Goal: Task Accomplishment & Management: Manage account settings

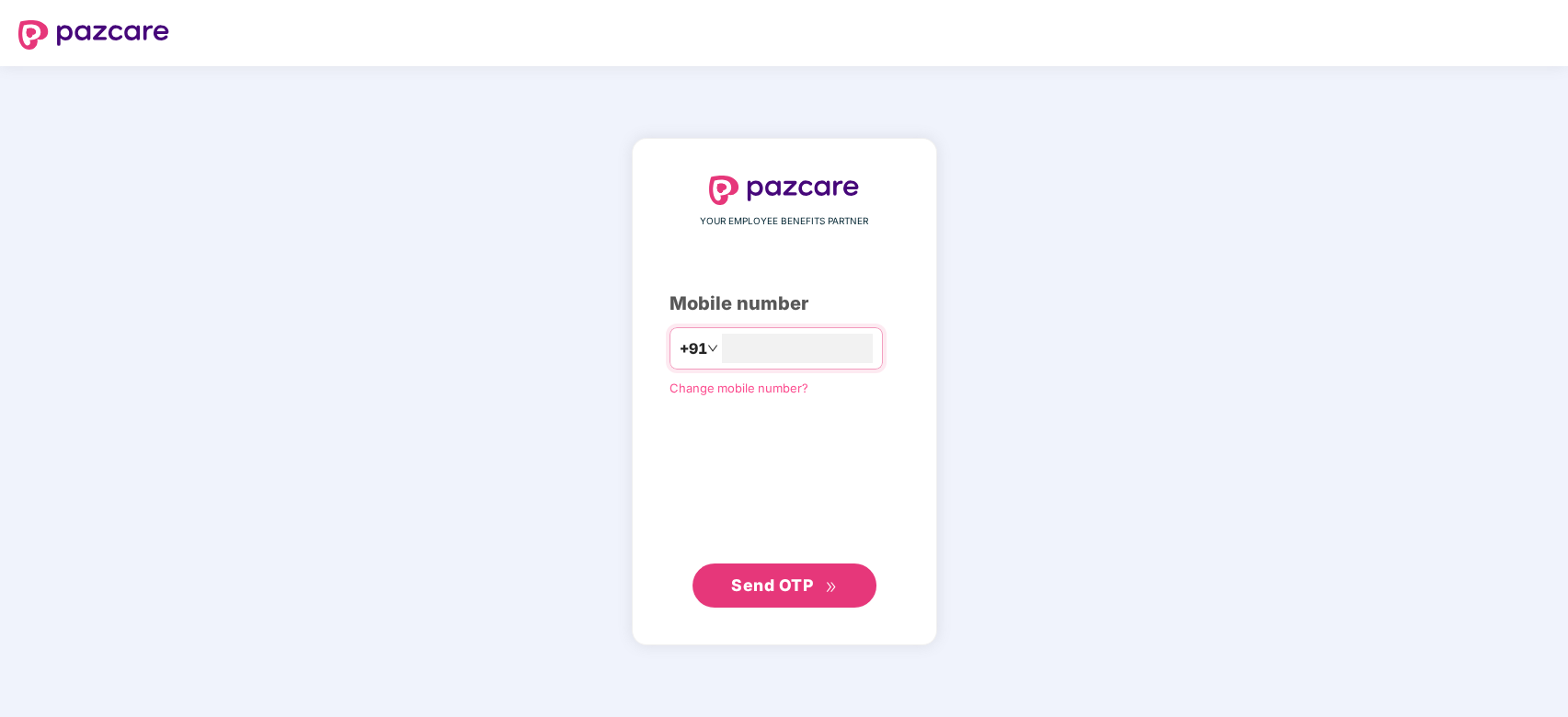
type input "**********"
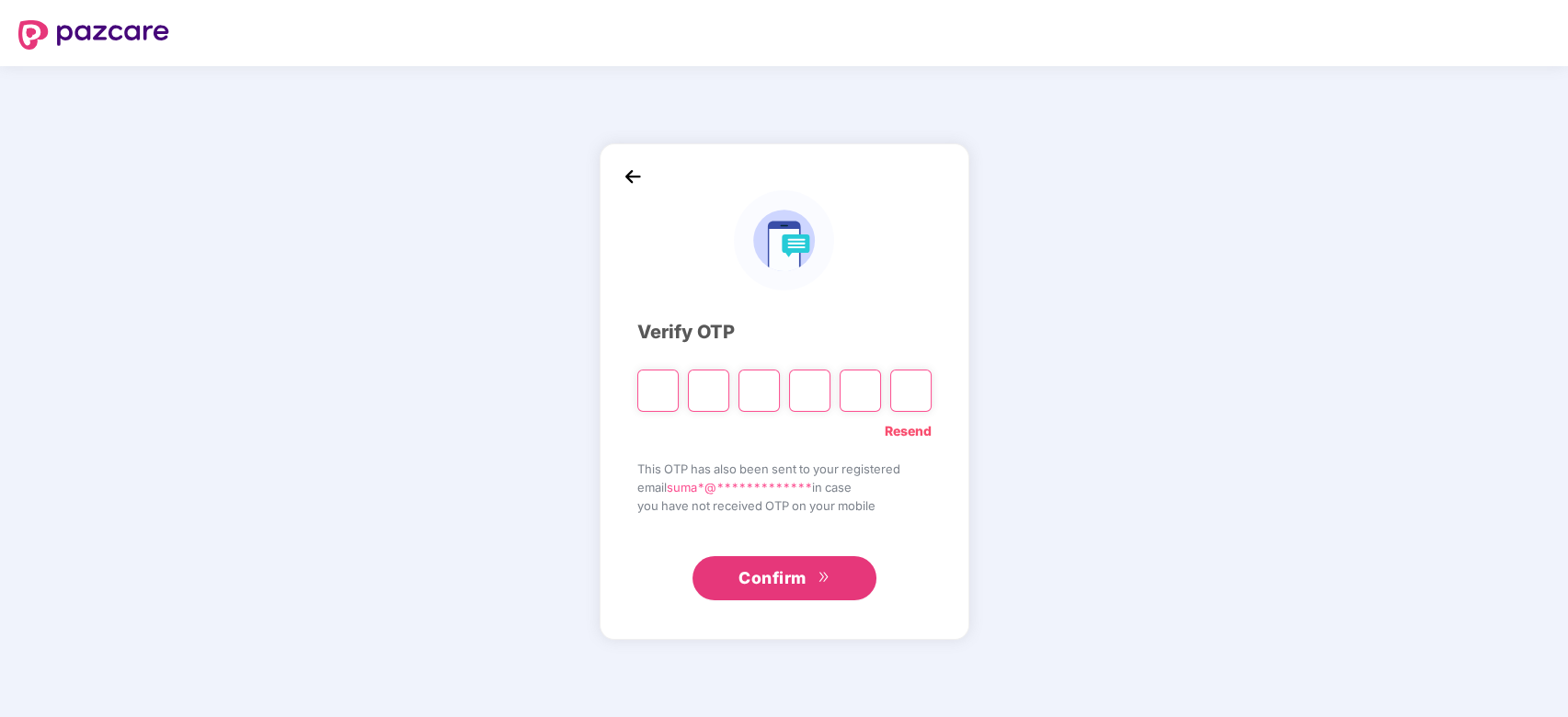
paste input "*"
type input "*"
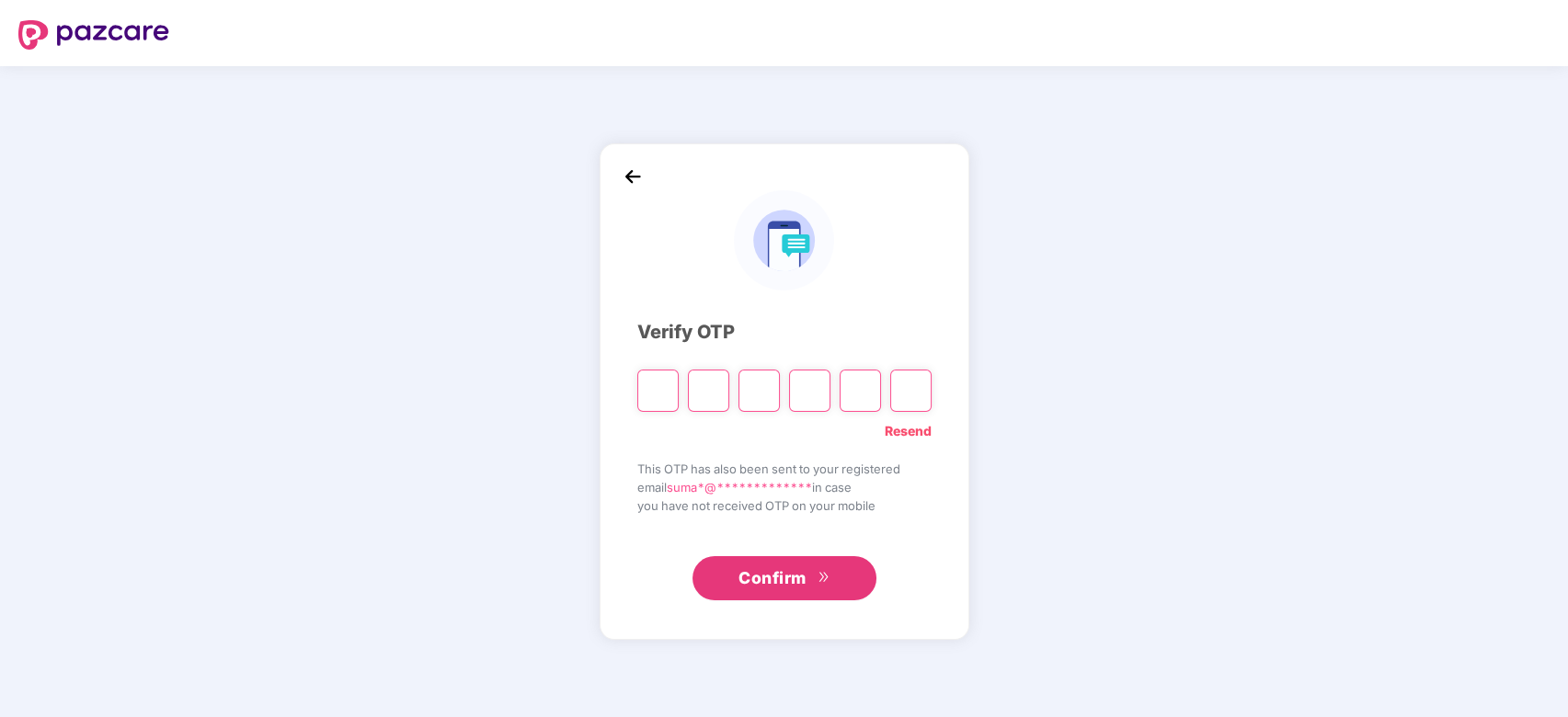
type input "*"
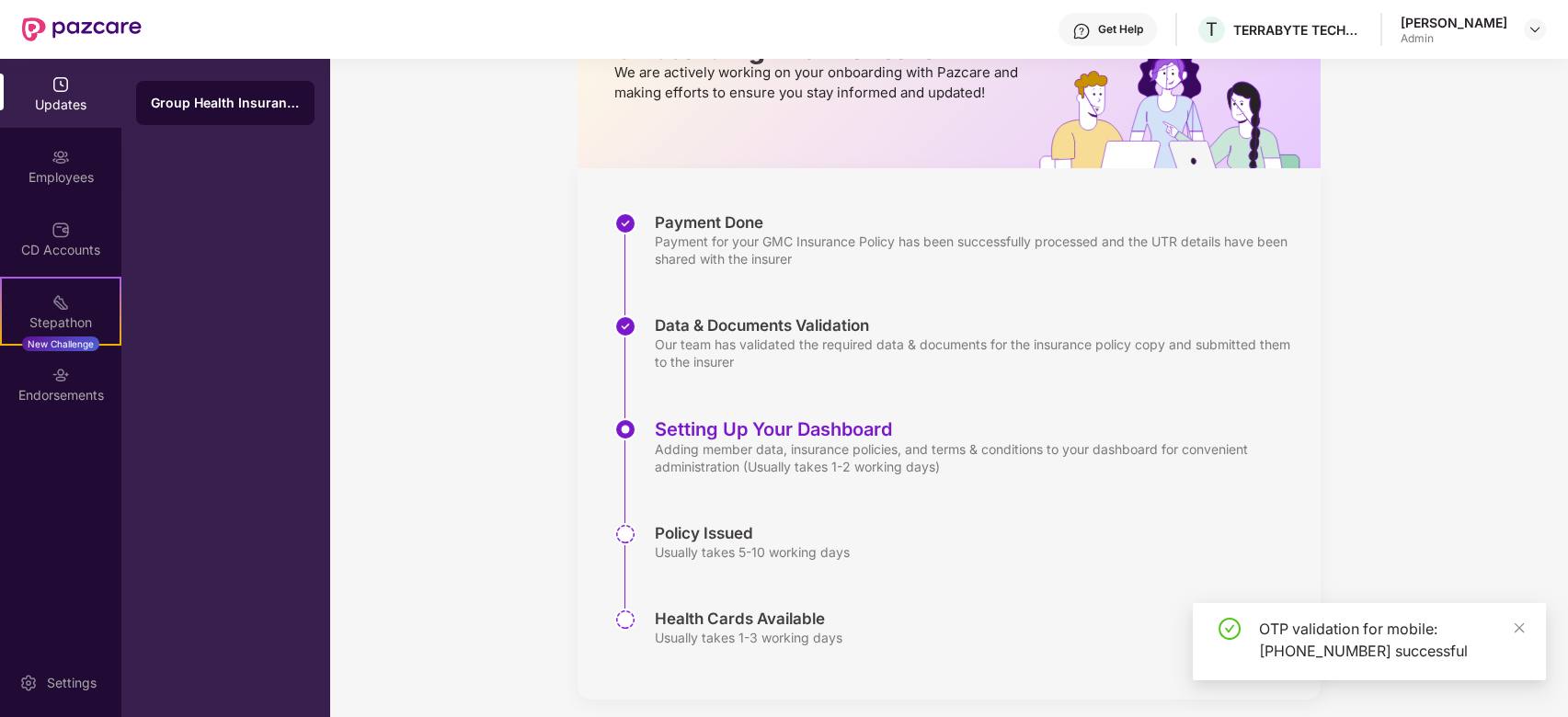
scroll to position [157, 0]
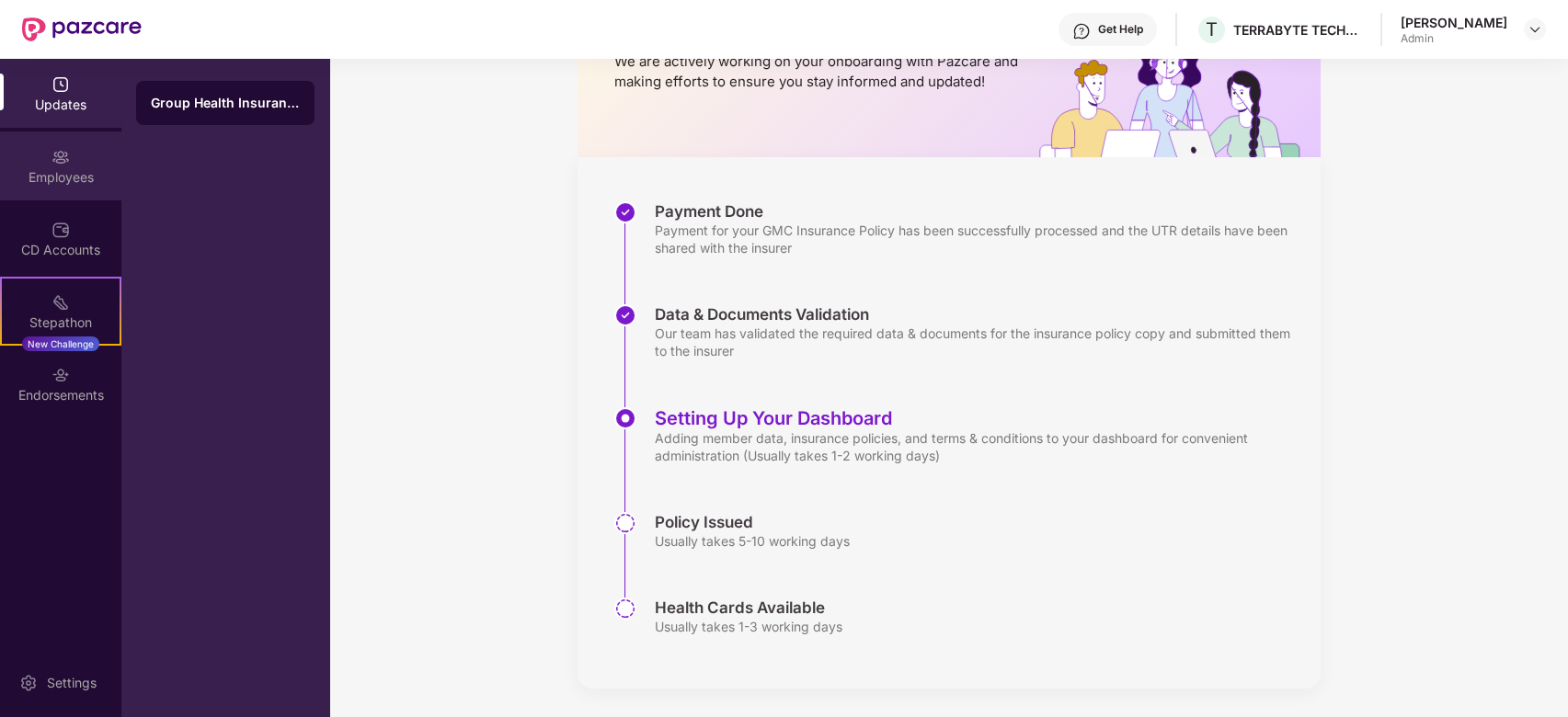
click at [71, 158] on div "Employees" at bounding box center [60, 166] width 121 height 69
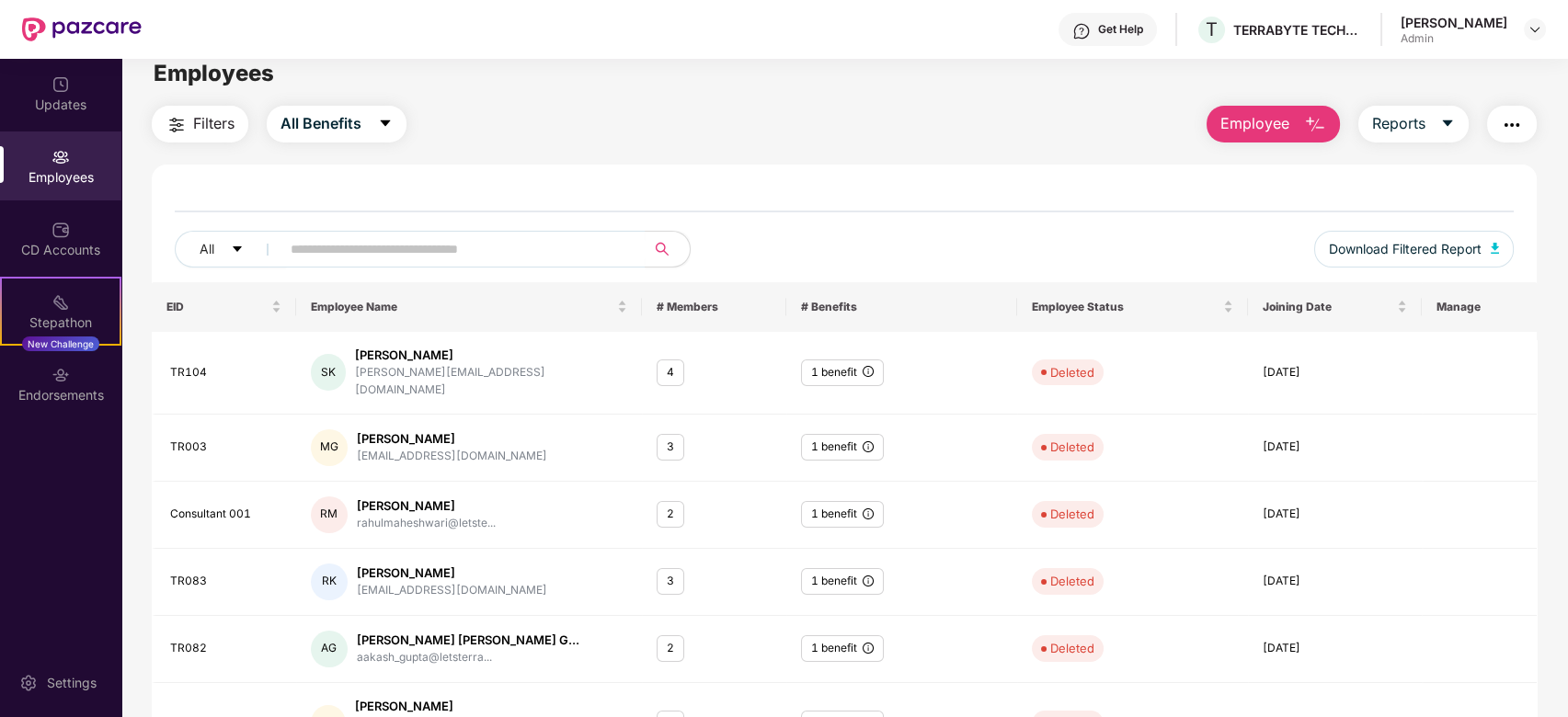
scroll to position [0, 0]
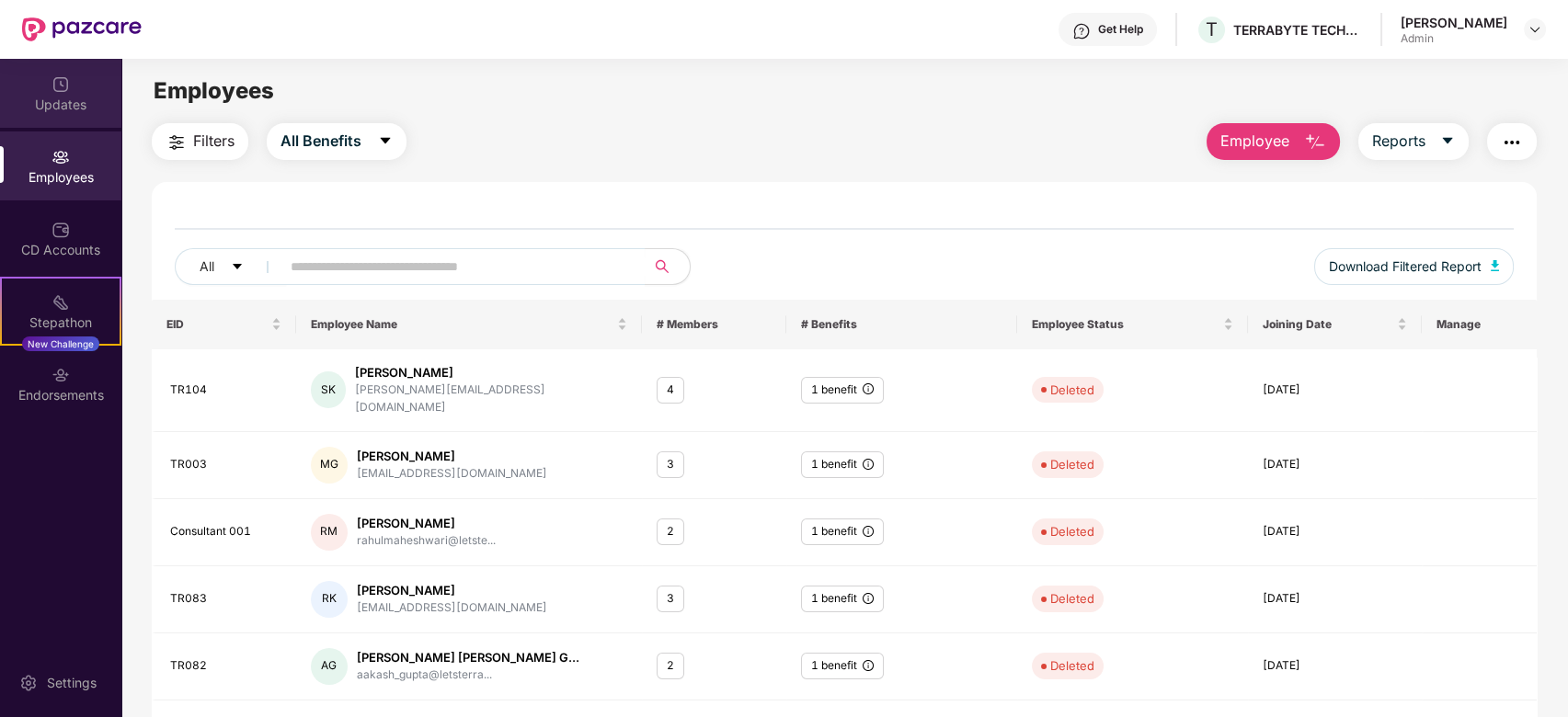
click at [73, 101] on div "Updates" at bounding box center [60, 104] width 121 height 18
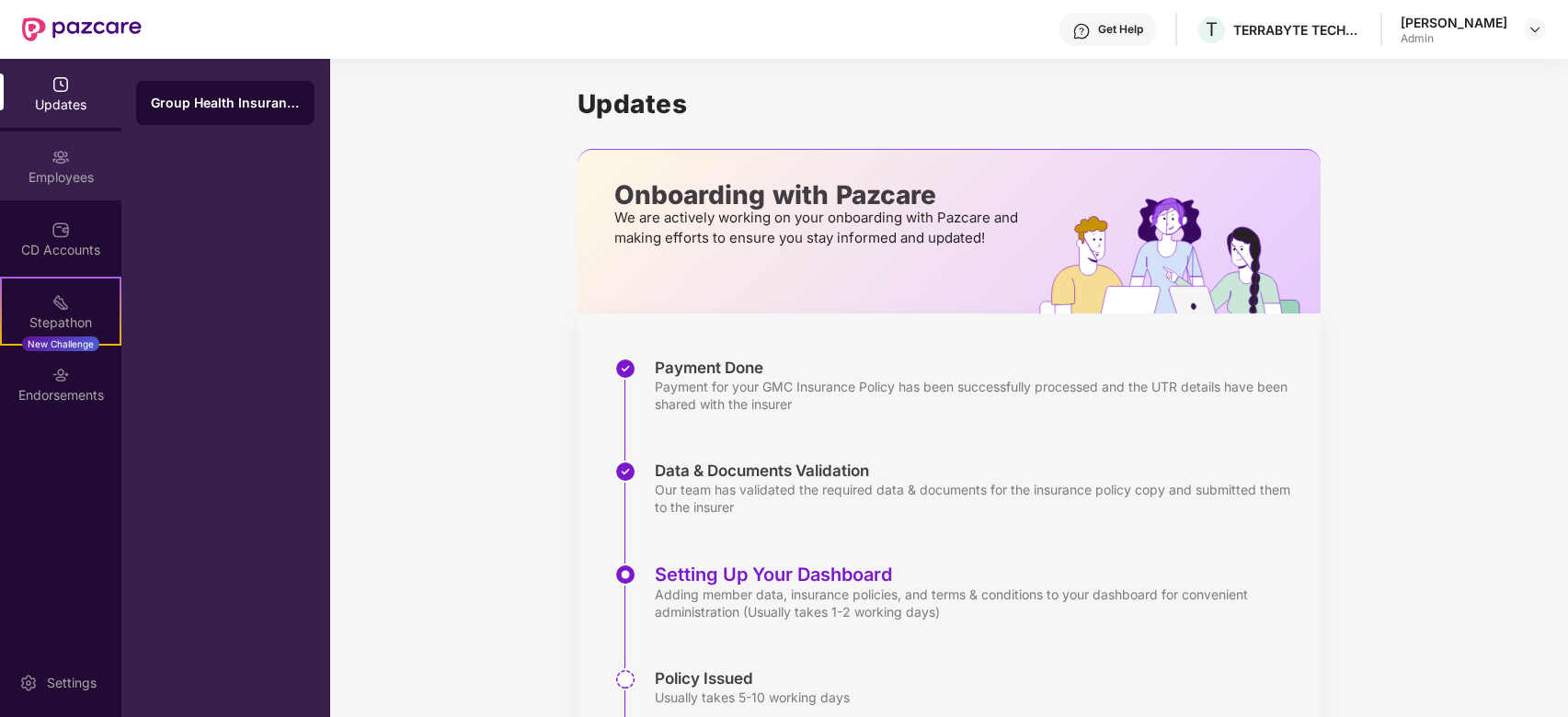
click at [79, 163] on div "Employees" at bounding box center [60, 166] width 121 height 69
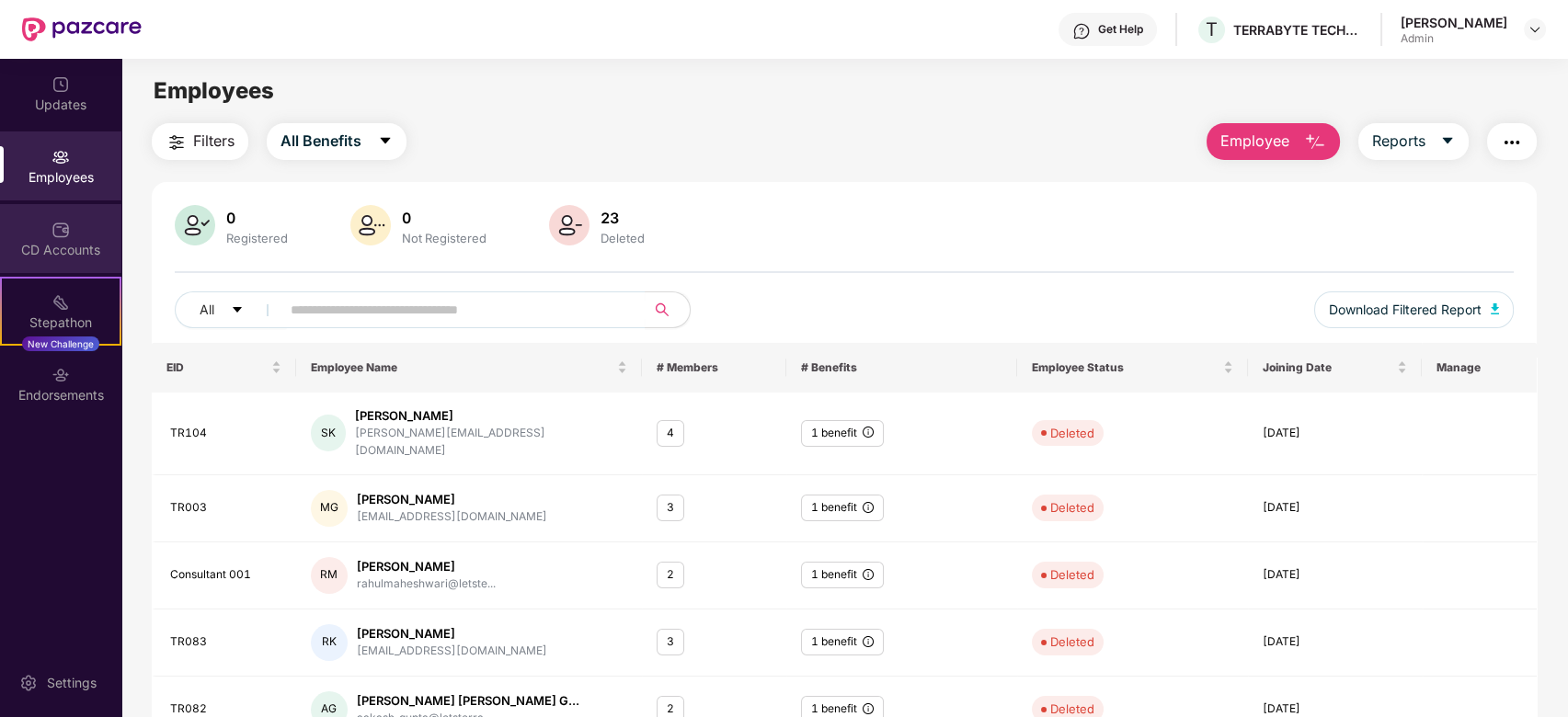
click at [66, 254] on div "CD Accounts" at bounding box center [60, 249] width 121 height 18
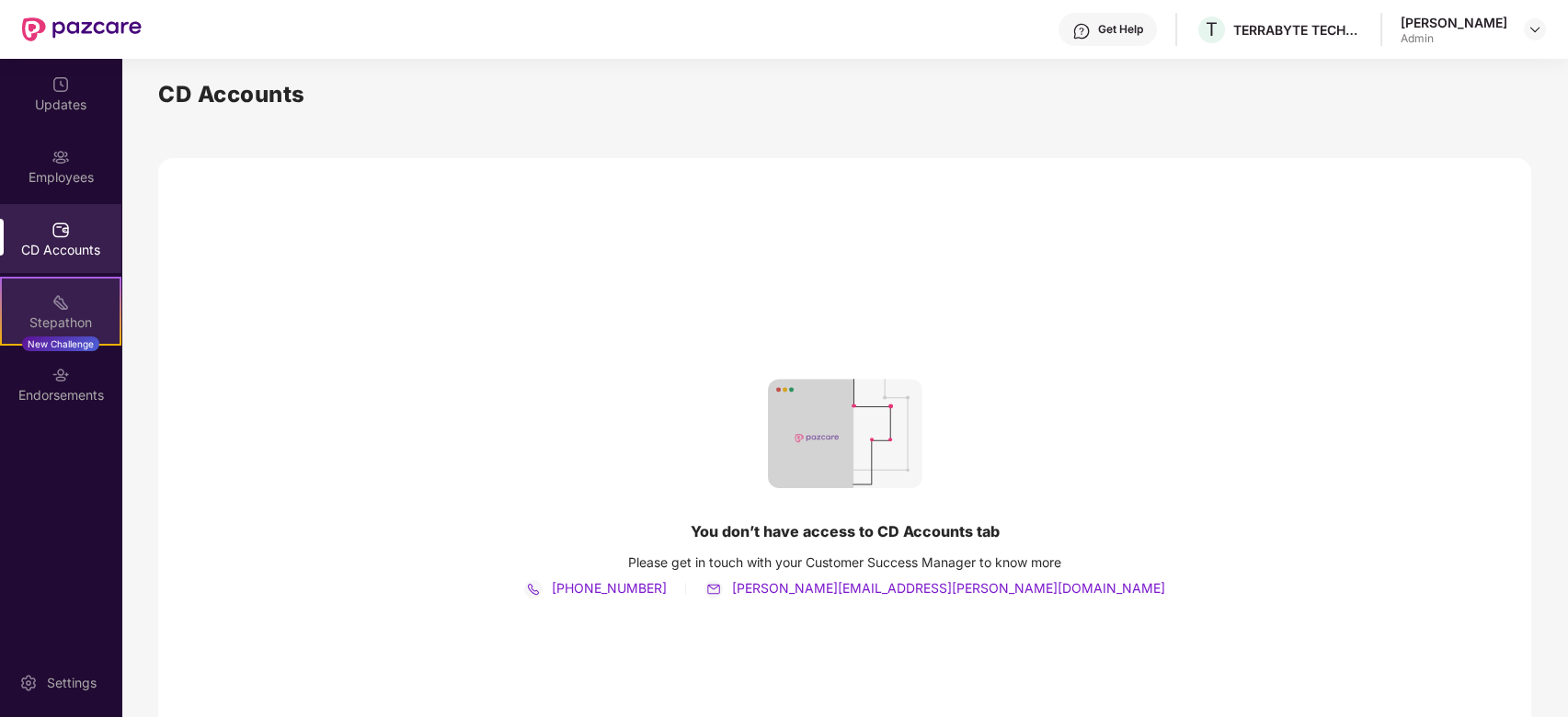
click at [74, 319] on div "Stepathon" at bounding box center [60, 322] width 117 height 18
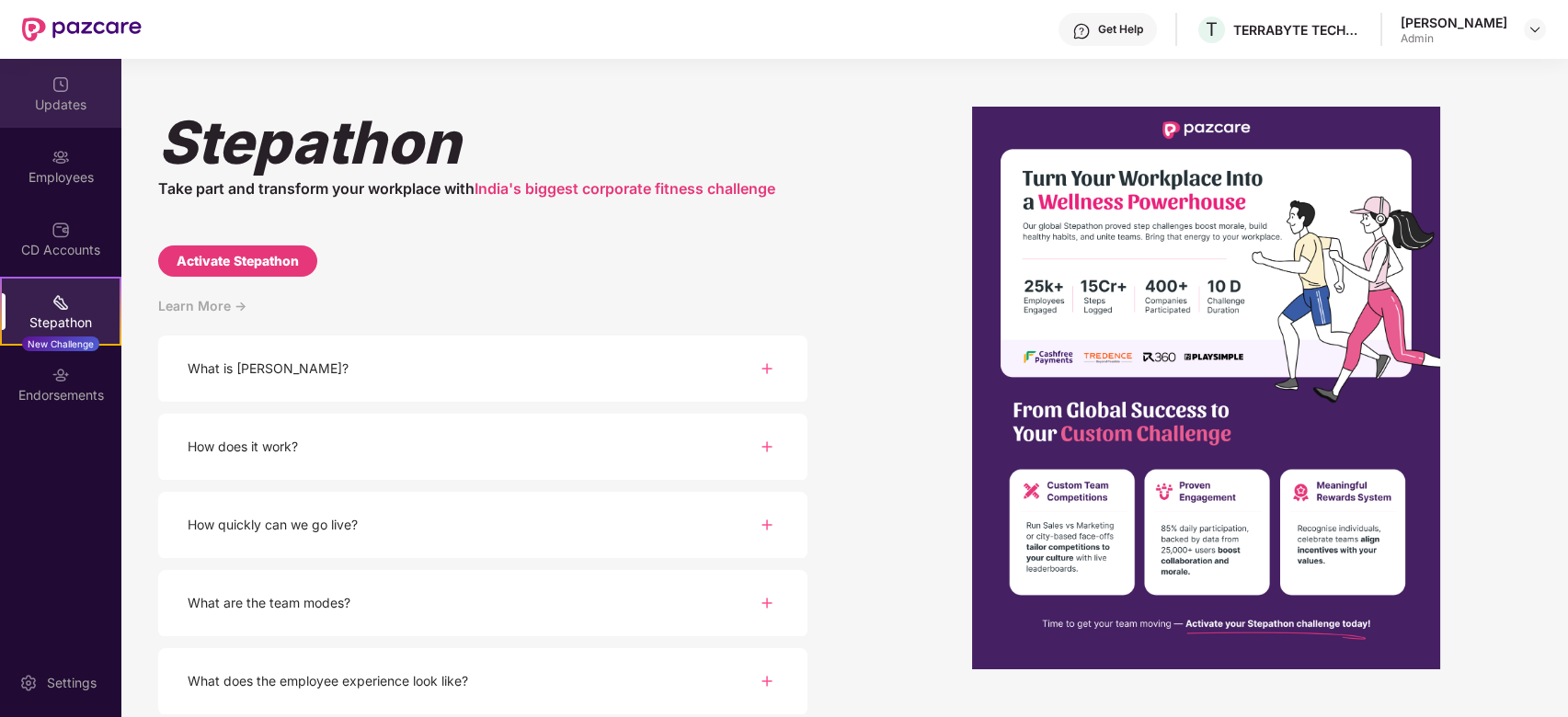
click at [65, 100] on div "Updates" at bounding box center [60, 104] width 121 height 18
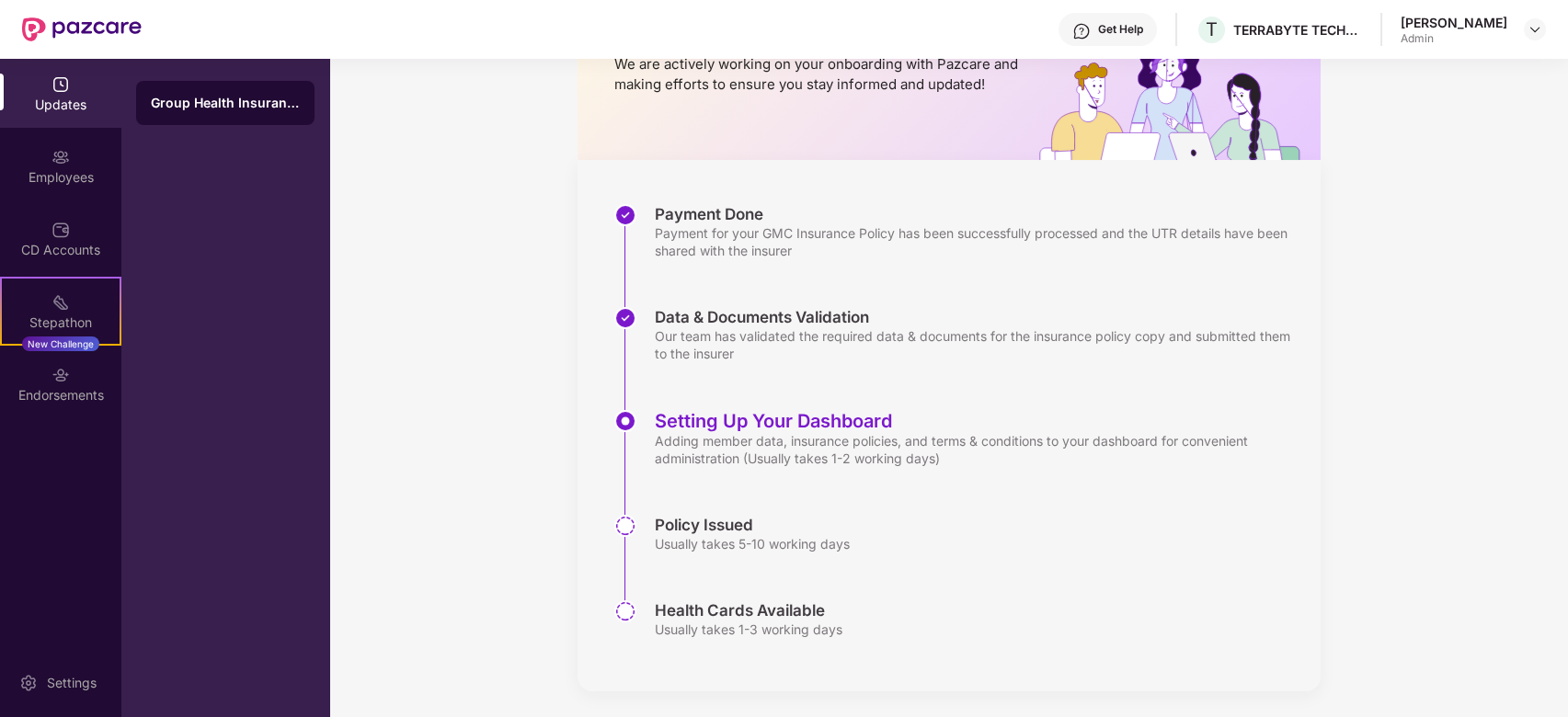
scroll to position [157, 0]
click at [510, 436] on div "Updates Onboarding with Pazcare We are actively working on your onboarding with…" at bounding box center [949, 310] width 1240 height 815
